Goal: Check status: Check status

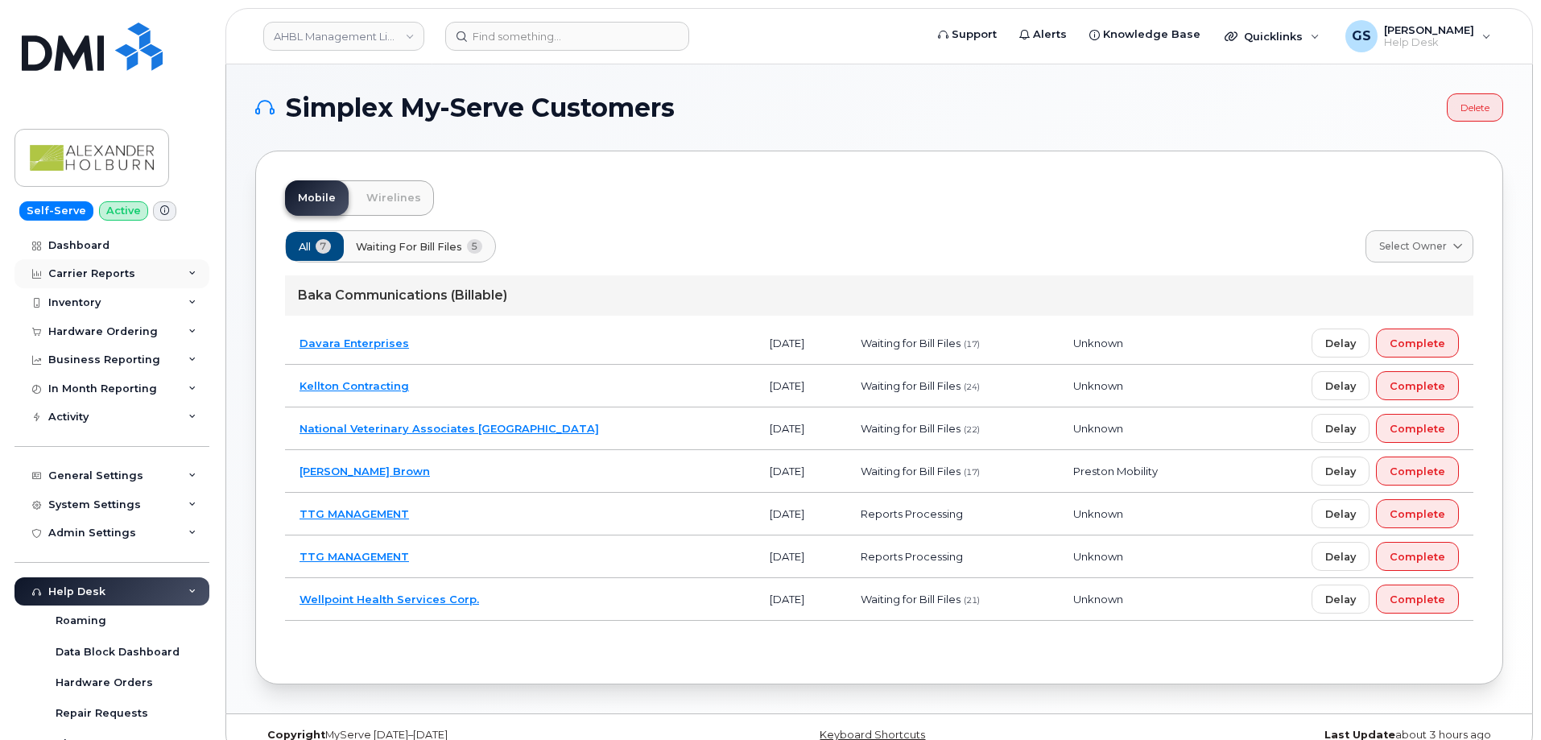
click at [147, 272] on div "Carrier Reports" at bounding box center [111, 273] width 195 height 29
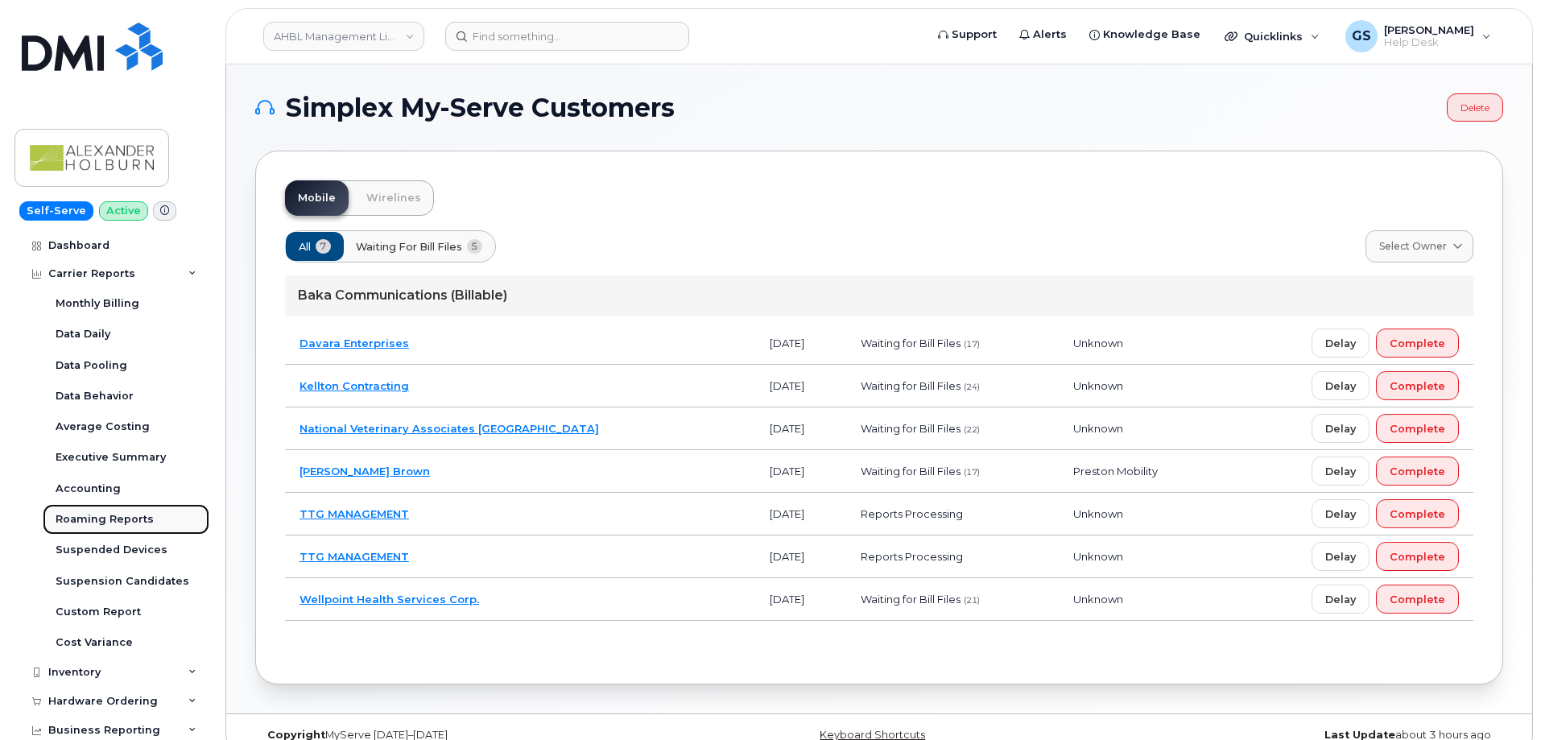
click at [126, 519] on div "Roaming Reports" at bounding box center [105, 519] width 98 height 14
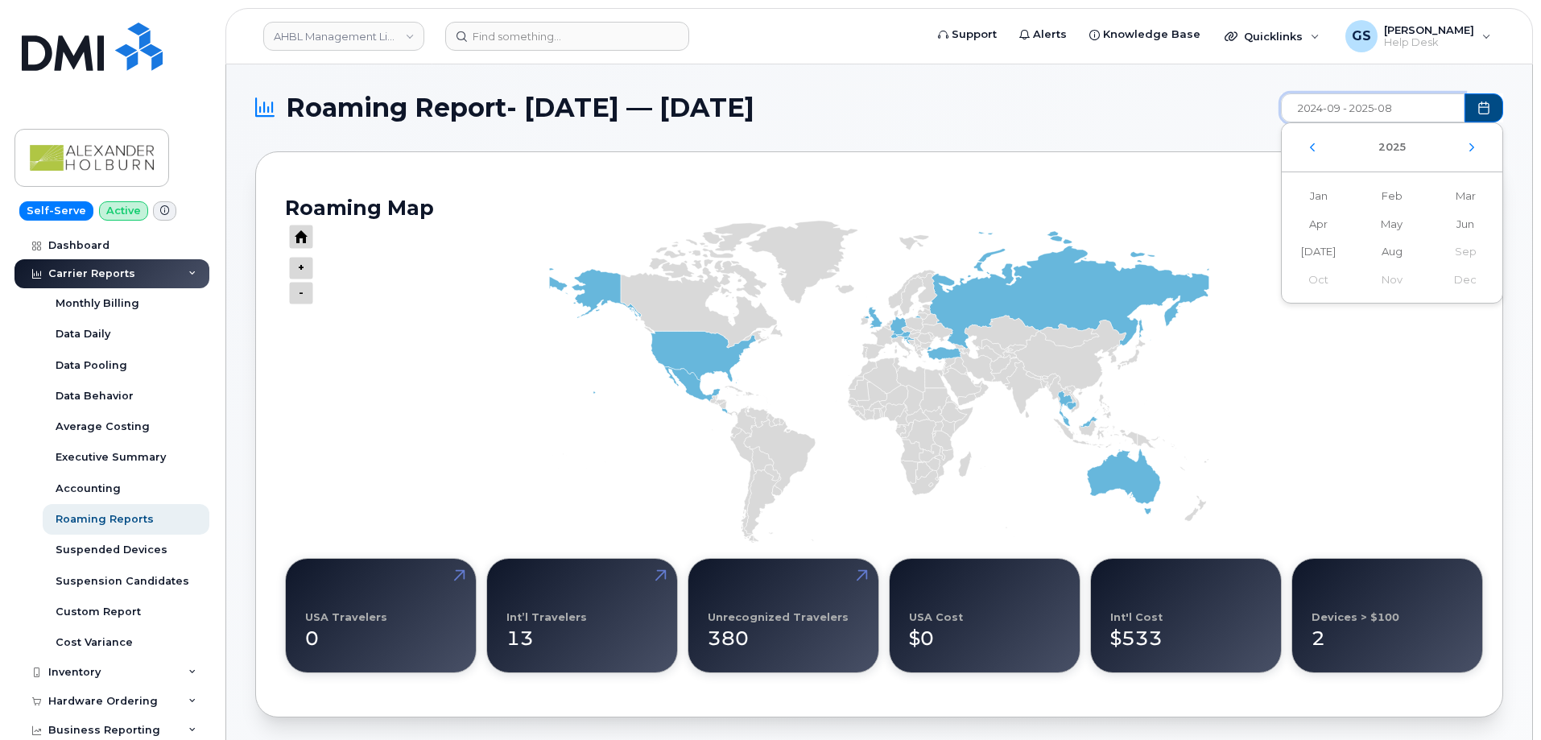
click at [1376, 111] on input "2024-09 - 2025-08" at bounding box center [1373, 107] width 184 height 29
click at [1355, 238] on span "Jun" at bounding box center [1318, 252] width 73 height 28
click at [1428, 252] on span "Aug" at bounding box center [1464, 252] width 73 height 28
type input "2025-06 - 2025-08"
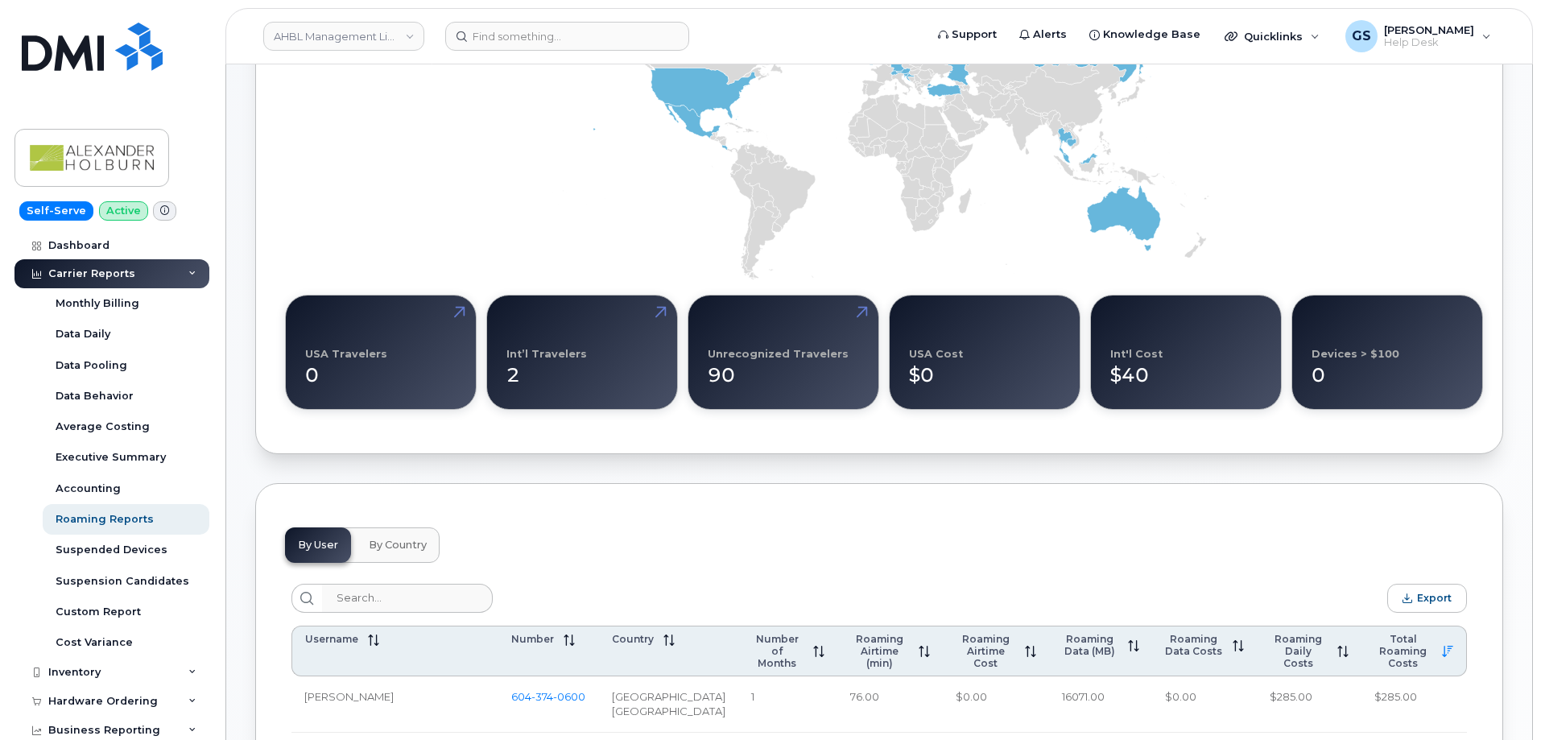
scroll to position [644, 0]
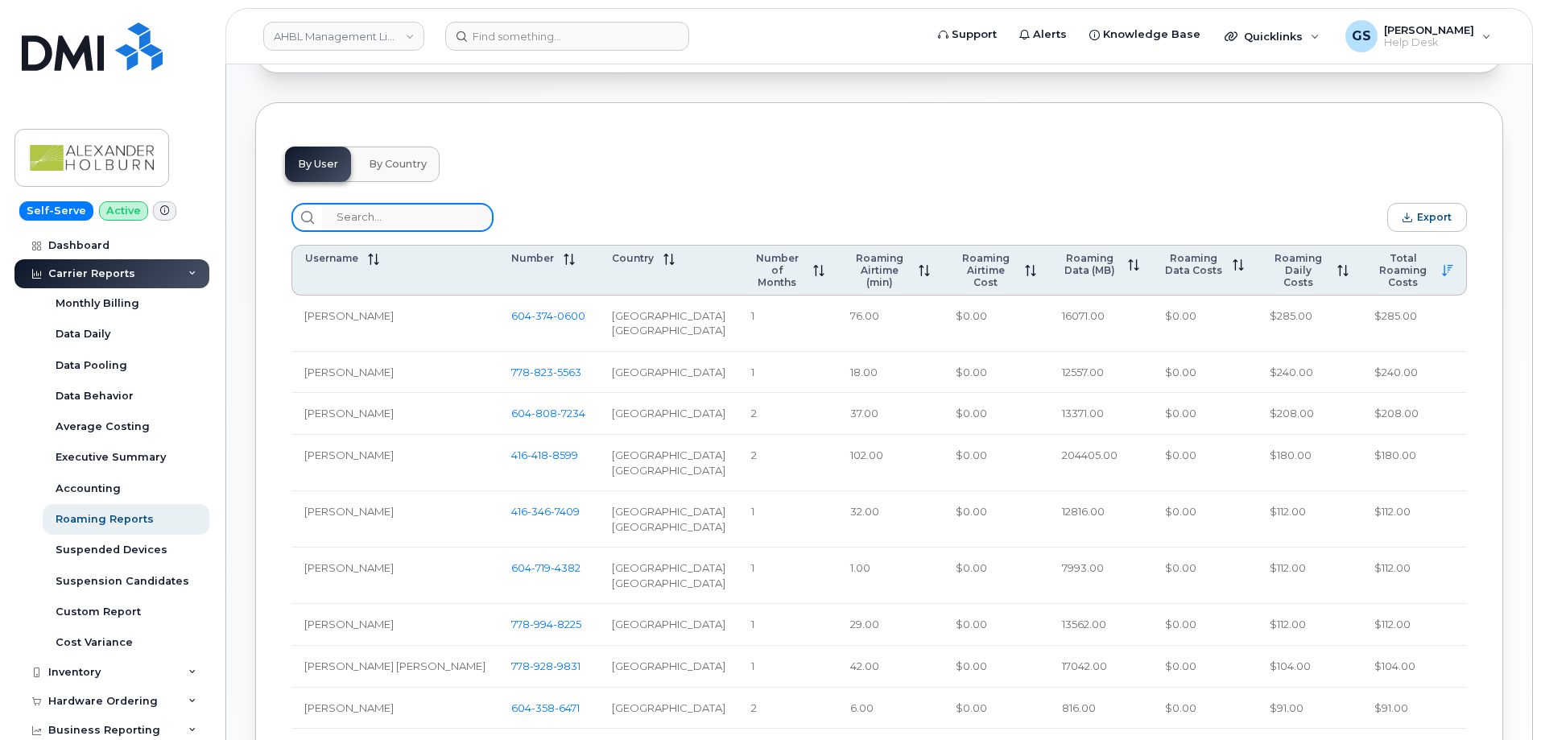
click at [411, 221] on input "search" at bounding box center [408, 217] width 172 height 29
